Goal: Transaction & Acquisition: Obtain resource

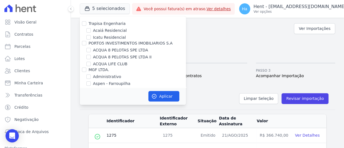
scroll to position [2067, 0]
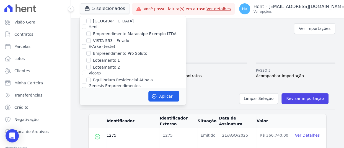
click at [87, 98] on input "Estação Nogueira 3" at bounding box center [88, 100] width 4 height 4
checkbox input "true"
click at [163, 97] on button "Aplicar" at bounding box center [163, 96] width 31 height 11
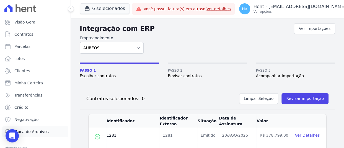
click at [35, 133] on span "Troca de Arquivos" at bounding box center [31, 132] width 34 height 6
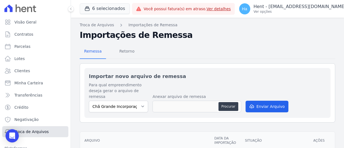
click at [35, 133] on span "Troca de Arquivos" at bounding box center [31, 132] width 34 height 6
click at [128, 48] on span "Retorno" at bounding box center [127, 51] width 22 height 11
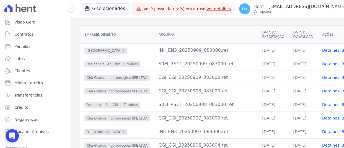
scroll to position [51, 0]
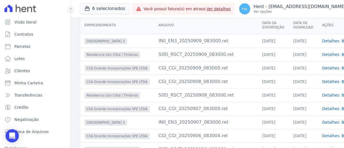
click at [322, 40] on link "Detalhes" at bounding box center [330, 41] width 17 height 4
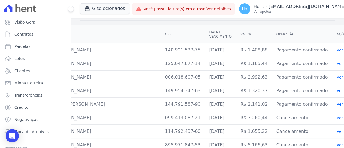
scroll to position [45, 0]
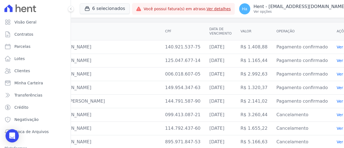
click at [337, 46] on link "Ver detalhes" at bounding box center [349, 47] width 24 height 4
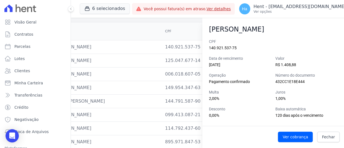
drag, startPoint x: 207, startPoint y: 27, endPoint x: 239, endPoint y: 38, distance: 34.4
click at [239, 34] on div "LEONARDO GUIMARÃES DE OLIVEIRA CAIAFFA" at bounding box center [273, 29] width 142 height 10
copy h2 "LEONARDO GUIMARÃES DE OLIVEIRA CAIAFFA"
click at [326, 134] on span "Fechar" at bounding box center [328, 137] width 13 height 6
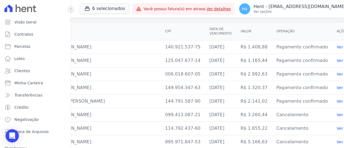
click at [70, 9] on icon at bounding box center [70, 8] width 3 height 3
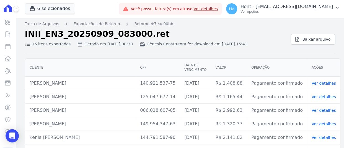
scroll to position [0, 0]
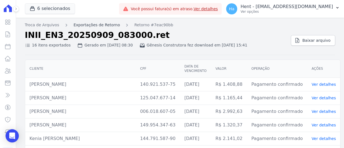
click at [94, 25] on link "Exportações de Retorno" at bounding box center [97, 25] width 47 height 6
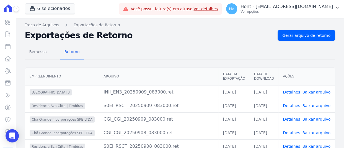
scroll to position [98, 0]
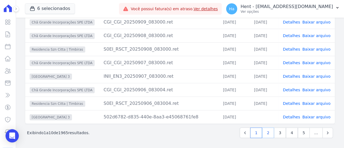
click at [268, 137] on link "2" at bounding box center [268, 133] width 12 height 11
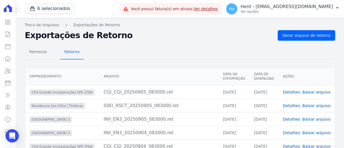
scroll to position [98, 0]
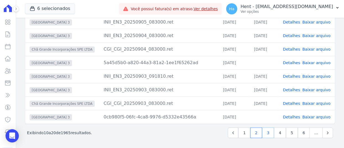
click at [268, 133] on link "3" at bounding box center [268, 133] width 12 height 11
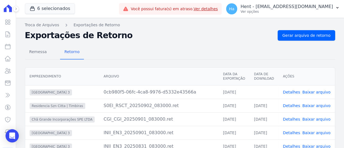
click at [290, 133] on link "Detalhes" at bounding box center [291, 133] width 17 height 4
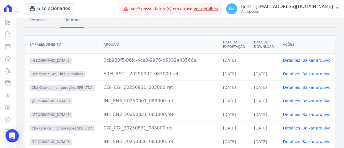
scroll to position [33, 0]
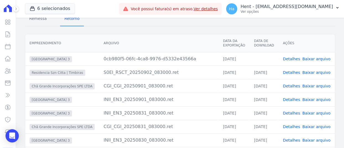
click at [291, 58] on link "Detalhes" at bounding box center [291, 59] width 17 height 4
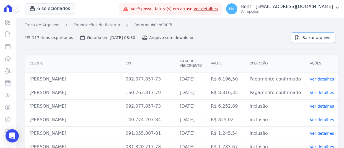
click at [312, 35] on span "Baixar arquivo" at bounding box center [316, 38] width 28 height 6
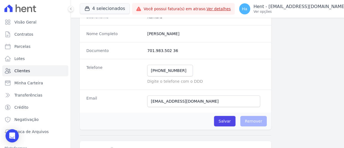
scroll to position [73, 0]
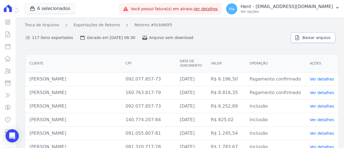
click at [298, 39] on icon at bounding box center [298, 38] width 6 height 6
click at [137, 26] on link "Retorno #0cb980f5" at bounding box center [153, 25] width 38 height 6
click at [93, 26] on link "Exportações de Retorno" at bounding box center [97, 25] width 47 height 6
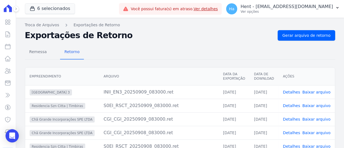
scroll to position [98, 0]
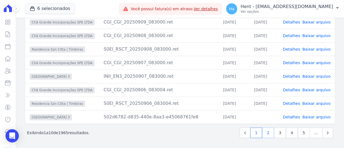
click at [266, 136] on link "2" at bounding box center [268, 133] width 12 height 11
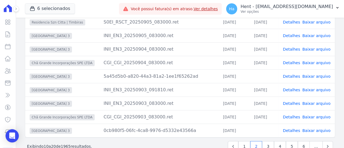
scroll to position [85, 0]
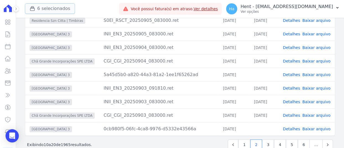
click at [44, 9] on button "6 selecionados" at bounding box center [50, 8] width 50 height 11
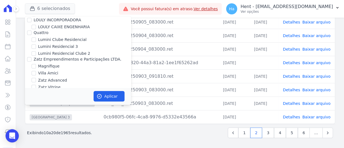
scroll to position [1341, 0]
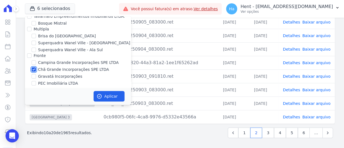
click at [33, 67] on input "Chã Grande Incorporações SPE LTDA" at bounding box center [34, 69] width 4 height 4
checkbox input "false"
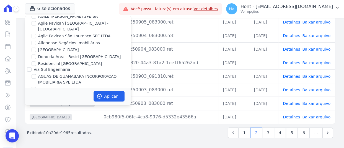
scroll to position [668, 0]
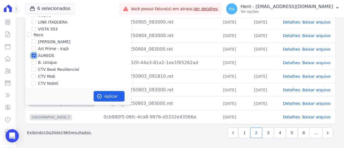
click at [34, 53] on input "ÁUREOS" at bounding box center [34, 55] width 4 height 4
checkbox input "false"
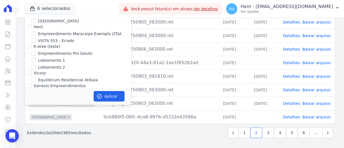
click at [34, 104] on input "HILDEGARDO DE NORONHA" at bounding box center [34, 106] width 4 height 4
checkbox input "true"
click at [107, 94] on button "Aplicar" at bounding box center [109, 96] width 31 height 11
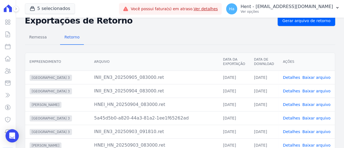
scroll to position [10, 0]
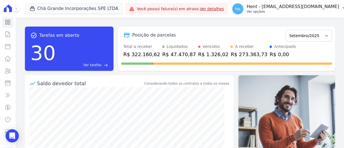
click at [288, 5] on p "Hent - adriane.brito@hent.com.br" at bounding box center [293, 7] width 93 height 6
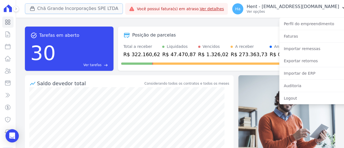
click at [80, 7] on button "Chã Grande Incorporações SPE LTDA" at bounding box center [74, 8] width 98 height 11
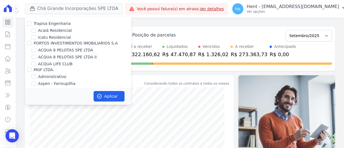
scroll to position [884, 0]
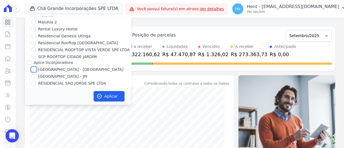
click at [34, 67] on input "[GEOGRAPHIC_DATA] - [GEOGRAPHIC_DATA]" at bounding box center [34, 69] width 4 height 4
checkbox input "true"
click at [107, 96] on button "Aplicar" at bounding box center [109, 96] width 31 height 11
click at [303, 12] on p "Ver opções" at bounding box center [293, 11] width 93 height 4
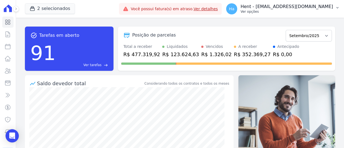
click at [279, 10] on p "Ver opções" at bounding box center [287, 11] width 93 height 4
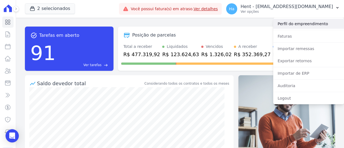
click at [291, 23] on link "Perfil do empreendimento" at bounding box center [308, 24] width 71 height 10
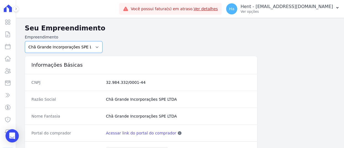
click at [71, 47] on select "Acaiá Residencial ACQUA 8 PELOTAS SPE LTDA ACQUA 8 PELOTAS SPE LTDA II ACQUA LI…" at bounding box center [64, 47] width 78 height 12
select select "980c1eb1-4231-460f-863e-120dd4190085"
click at [25, 41] on select "Acaiá Residencial ACQUA 8 PELOTAS SPE LTDA ACQUA 8 PELOTAS SPE LTDA II ACQUA LI…" at bounding box center [64, 47] width 78 height 12
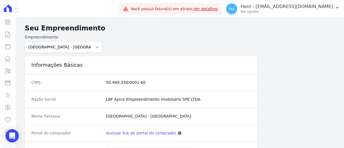
click at [125, 134] on link "Acessar link do portal do comprador" at bounding box center [141, 133] width 70 height 6
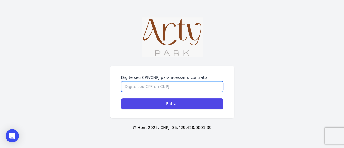
click at [133, 89] on input "Digite seu CPF/CNPJ para acessar o contrato" at bounding box center [172, 86] width 102 height 11
paste input "00035893079"
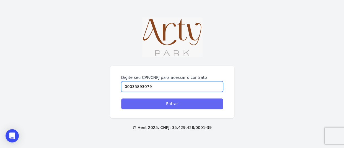
type input "00035893079"
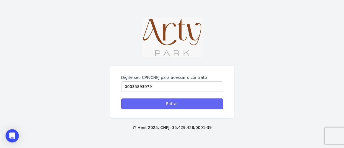
click at [159, 102] on input "Entrar" at bounding box center [172, 104] width 102 height 11
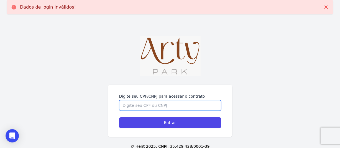
click at [125, 105] on input "Digite seu CPF/CNPJ para acessar o contrato" at bounding box center [170, 105] width 102 height 11
paste input "00035893079"
type input "00035893079"
click at [119, 117] on input "Entrar" at bounding box center [170, 122] width 102 height 11
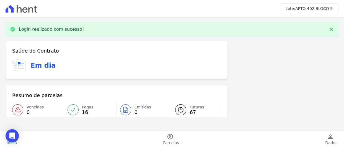
click at [291, 73] on div "Saúde do Contrato Em dia Resumo de parcelas Vencidas 0 Pagas 16 Emitidas 0 Futu…" at bounding box center [172, 120] width 333 height 159
